Goal: Task Accomplishment & Management: Use online tool/utility

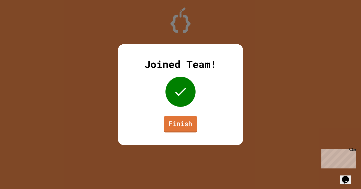
click at [182, 121] on link "Finish" at bounding box center [181, 124] width 34 height 17
click at [170, 130] on link "Finish" at bounding box center [181, 124] width 34 height 16
